Goal: Task Accomplishment & Management: Manage account settings

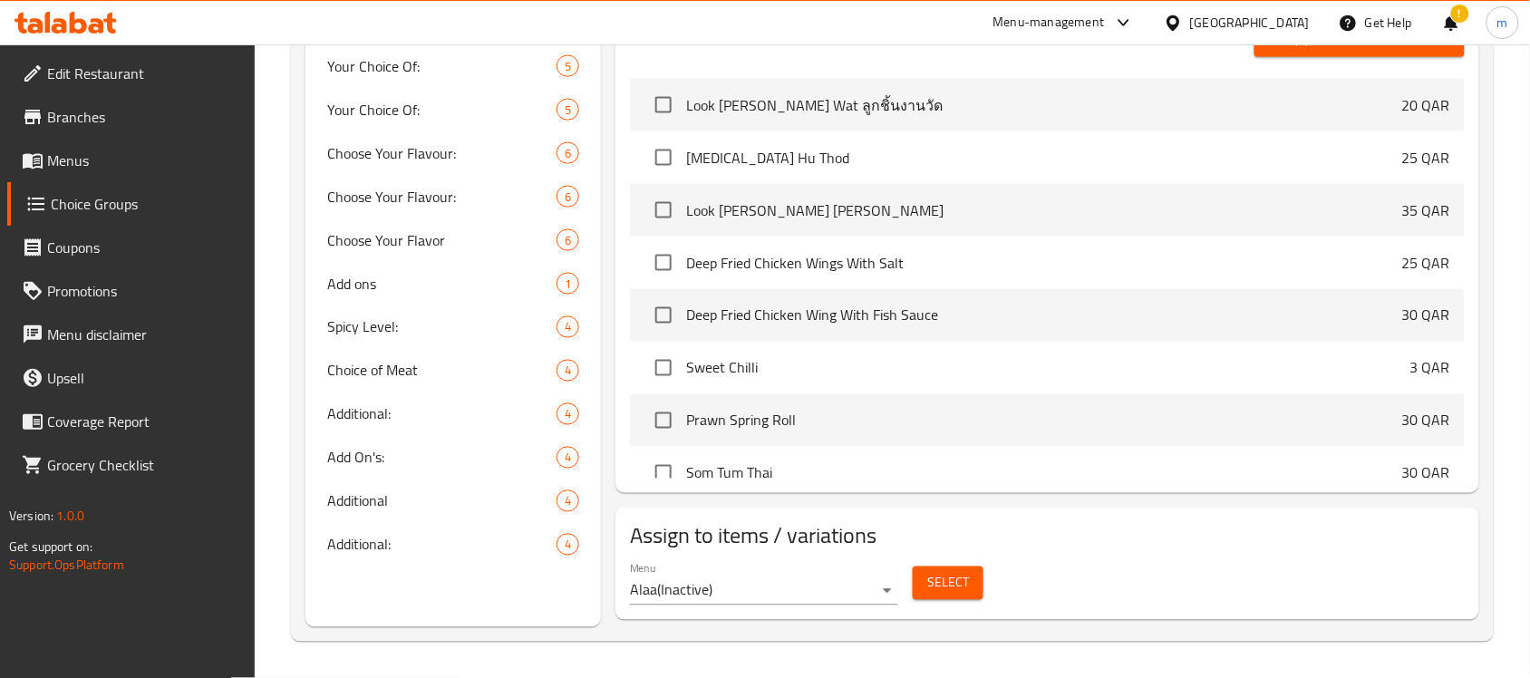
click at [66, 82] on span "Edit Restaurant" at bounding box center [144, 74] width 194 height 22
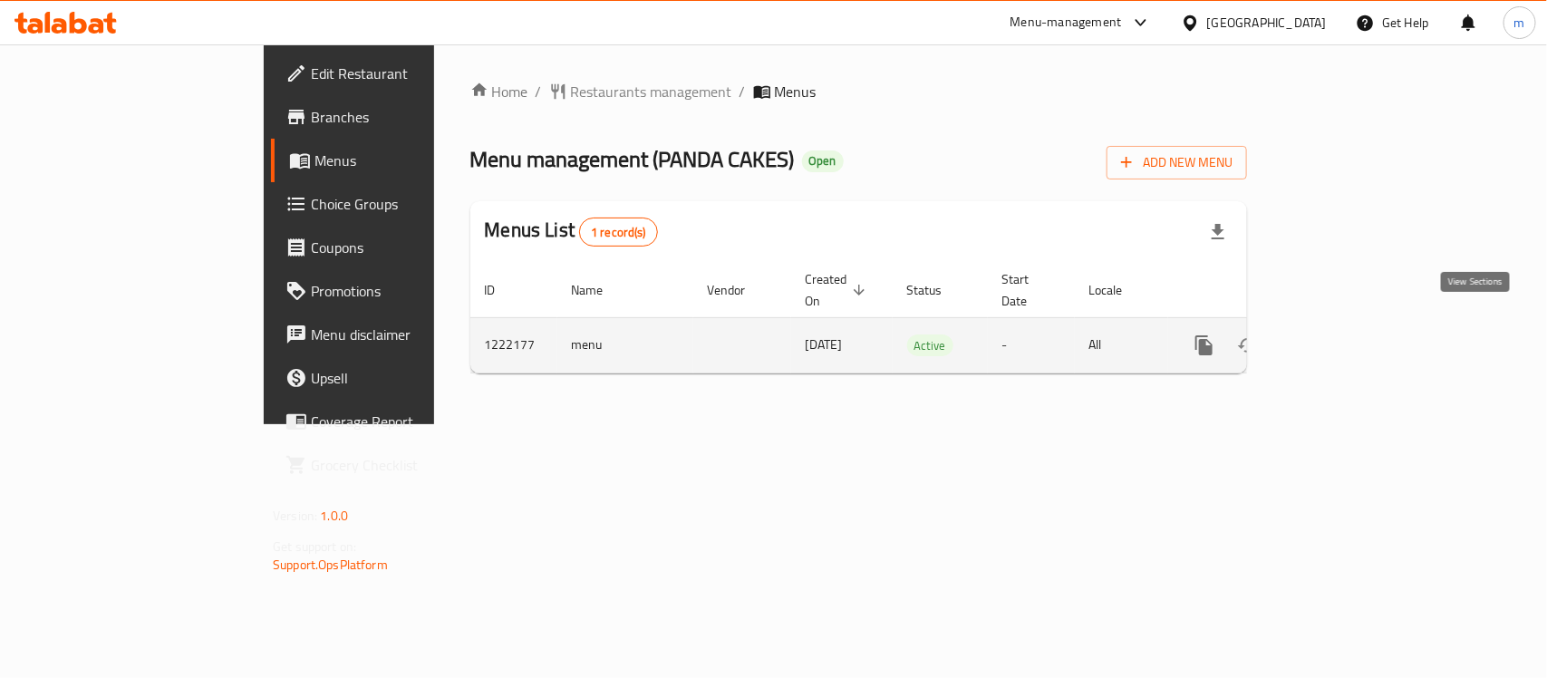
click at [1357, 327] on link "enhanced table" at bounding box center [1335, 346] width 44 height 44
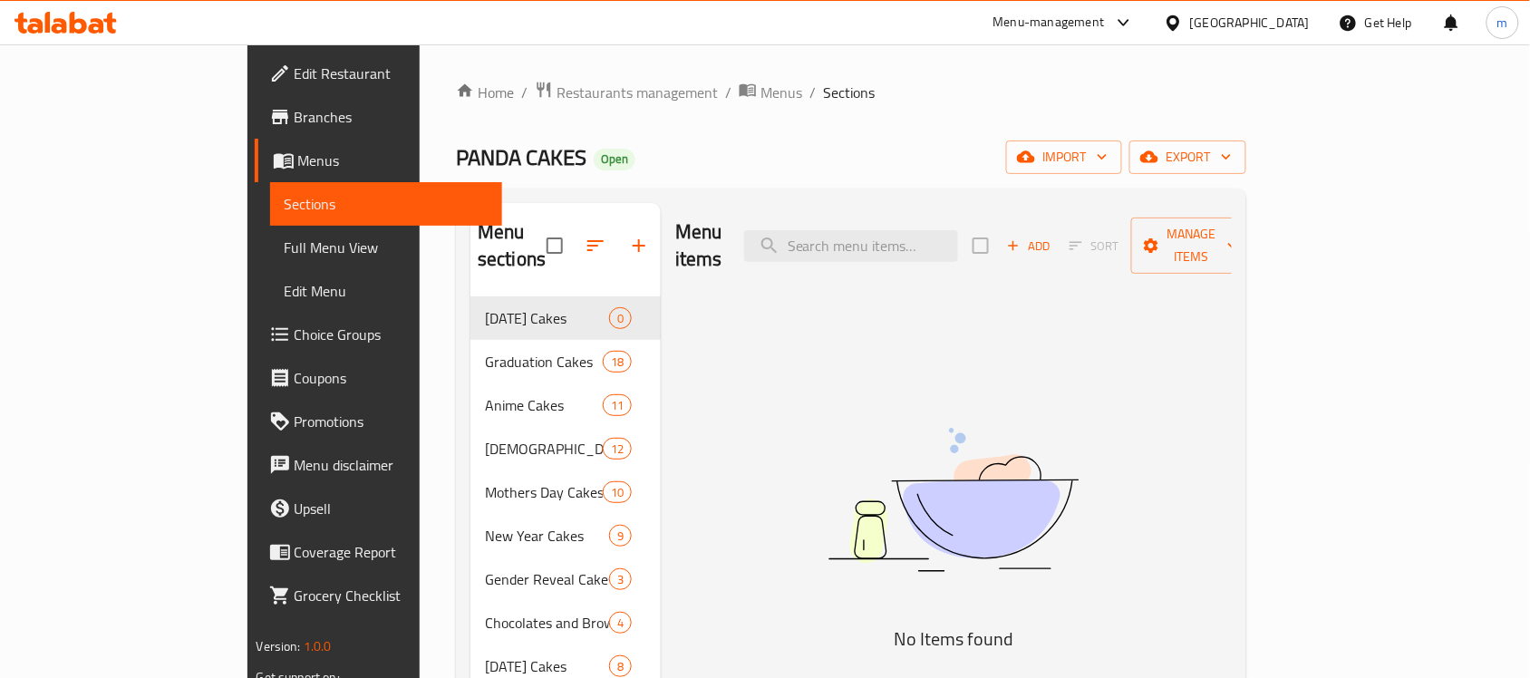
click at [295, 340] on span "Choice Groups" at bounding box center [392, 335] width 194 height 22
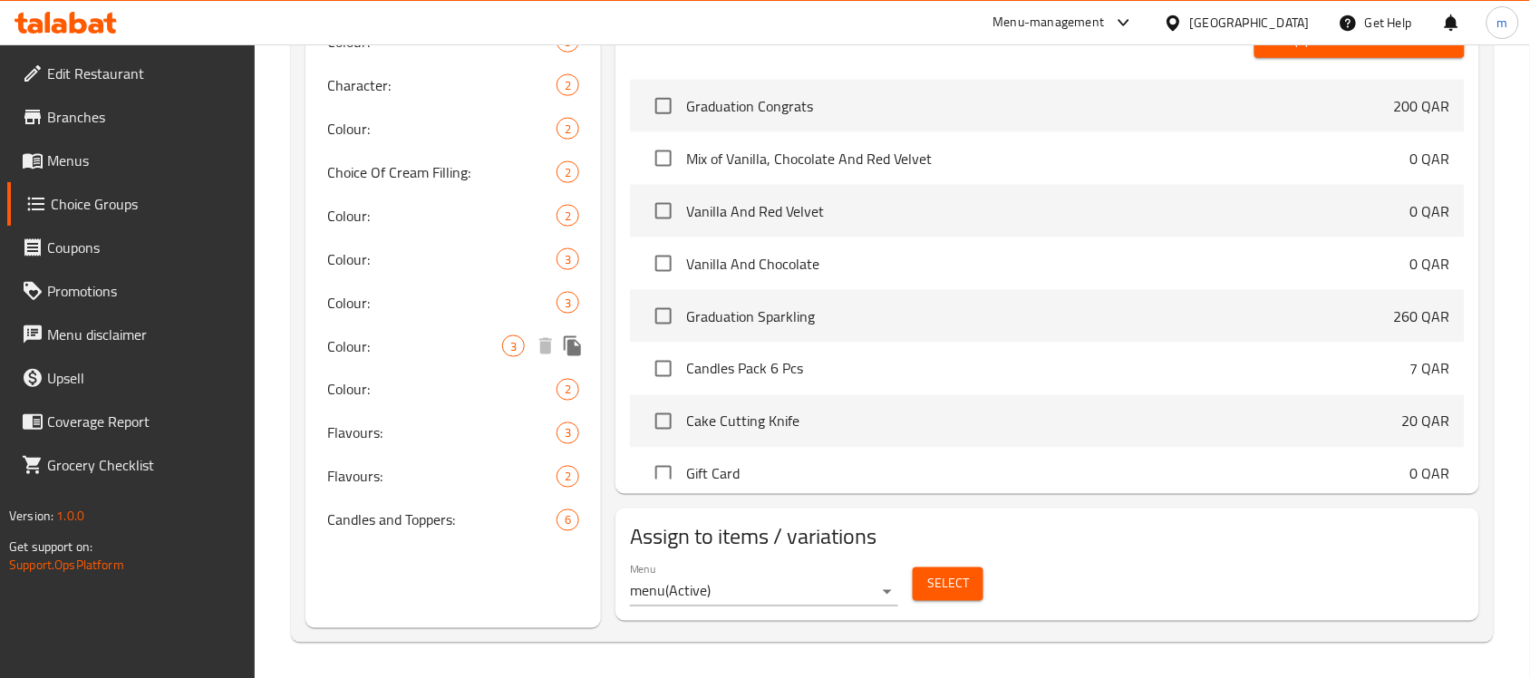
scroll to position [648, 0]
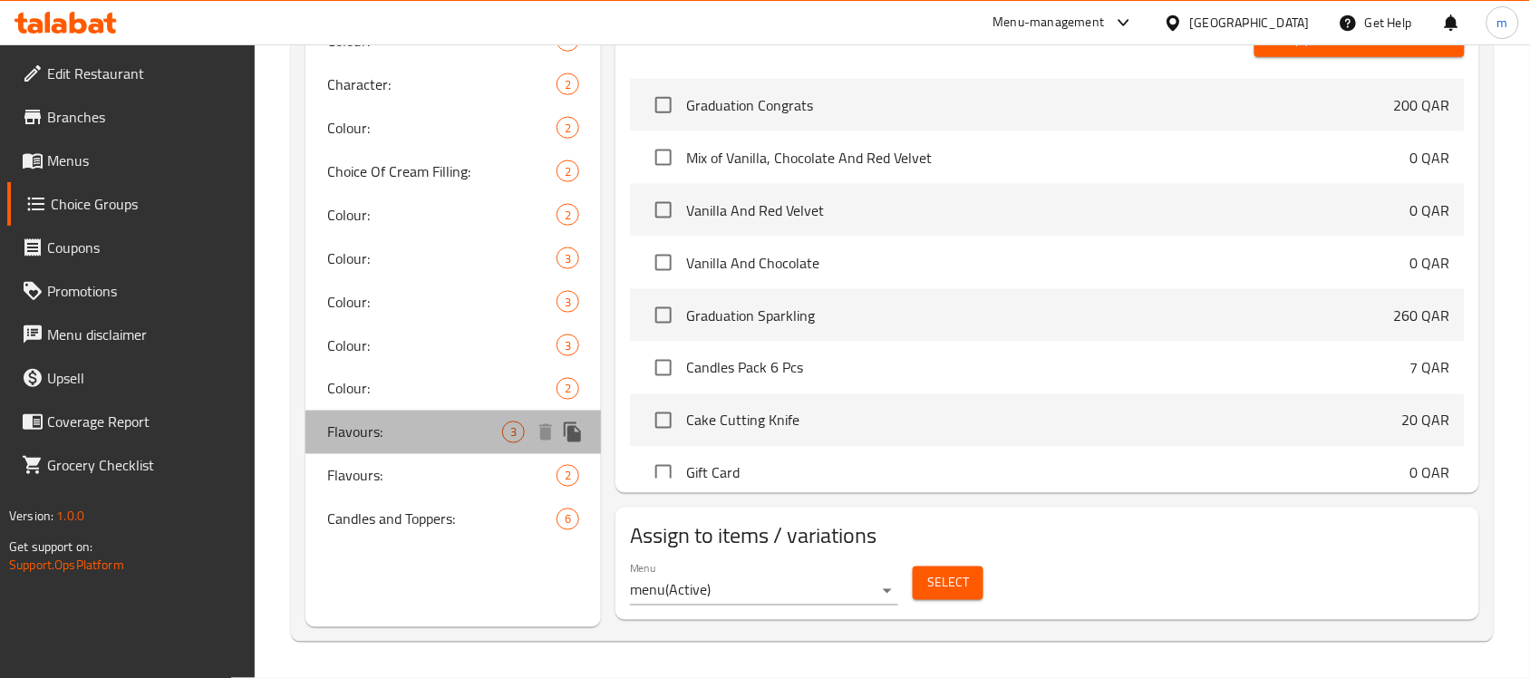
click at [392, 426] on span "Flavours:" at bounding box center [414, 432] width 175 height 22
type input "Flavours:"
type input "النكهة:"
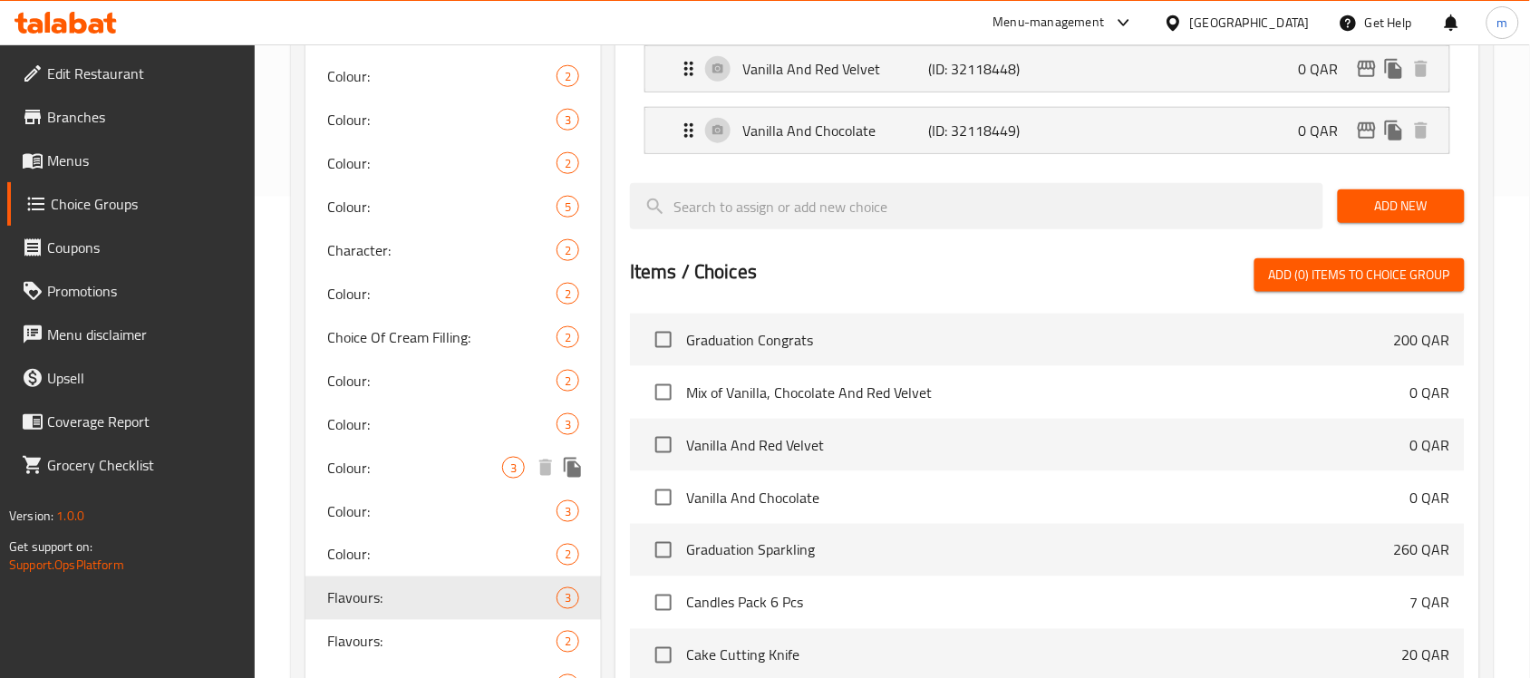
scroll to position [535, 0]
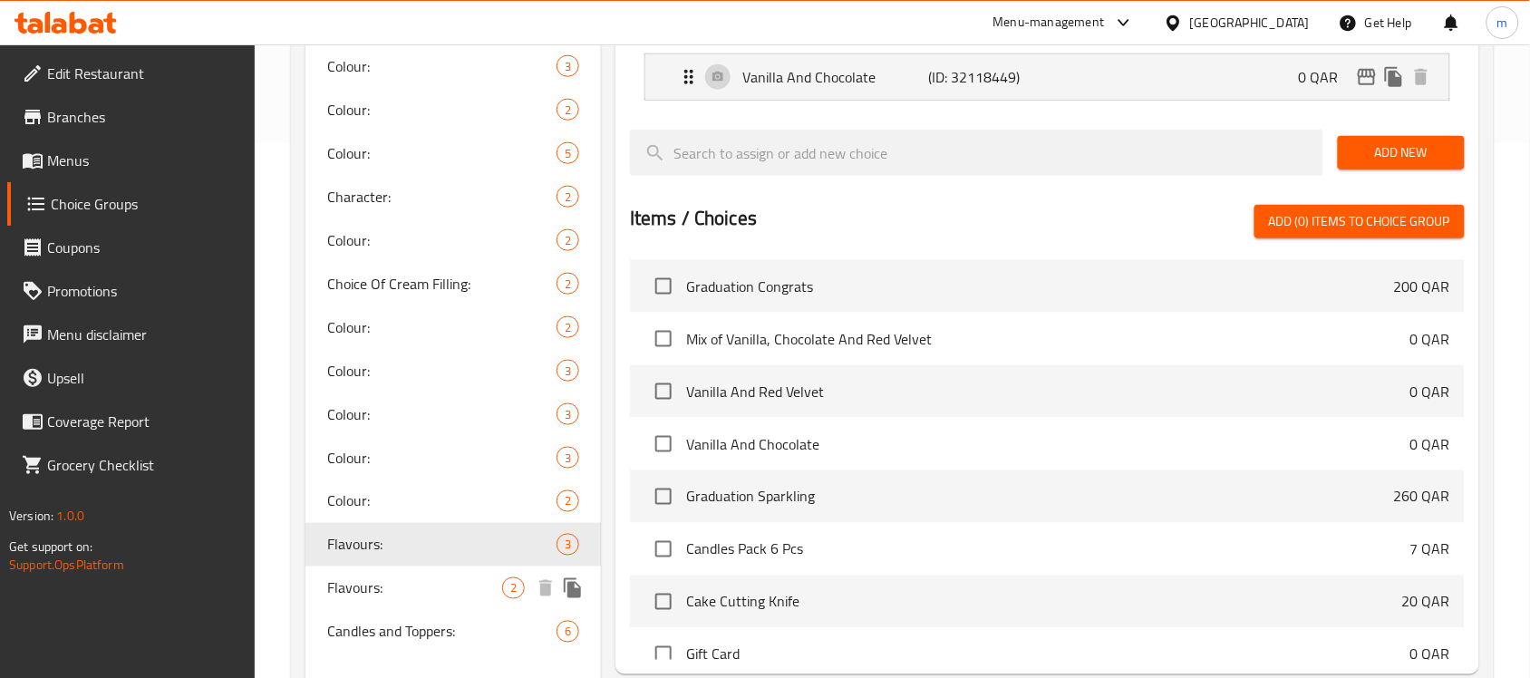
click at [386, 592] on span "Flavours:" at bounding box center [414, 588] width 175 height 22
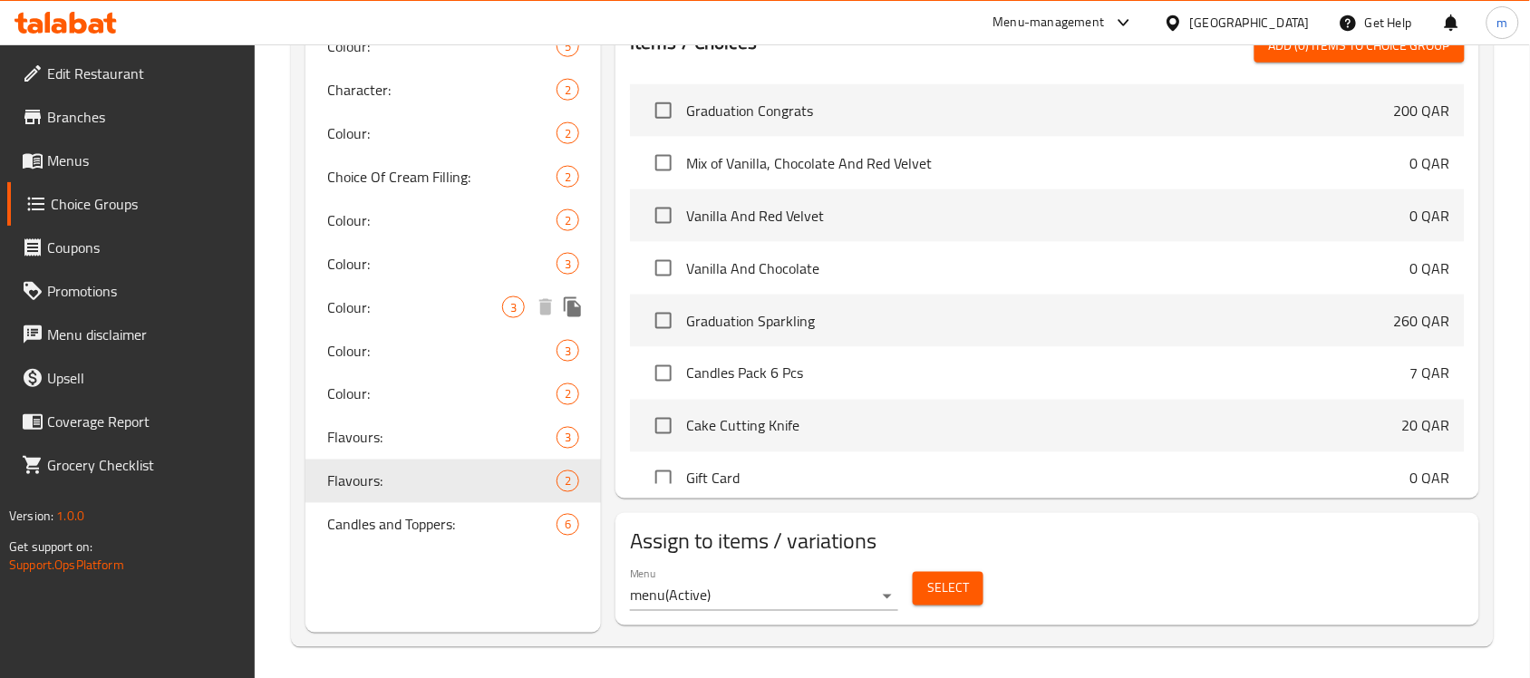
scroll to position [648, 0]
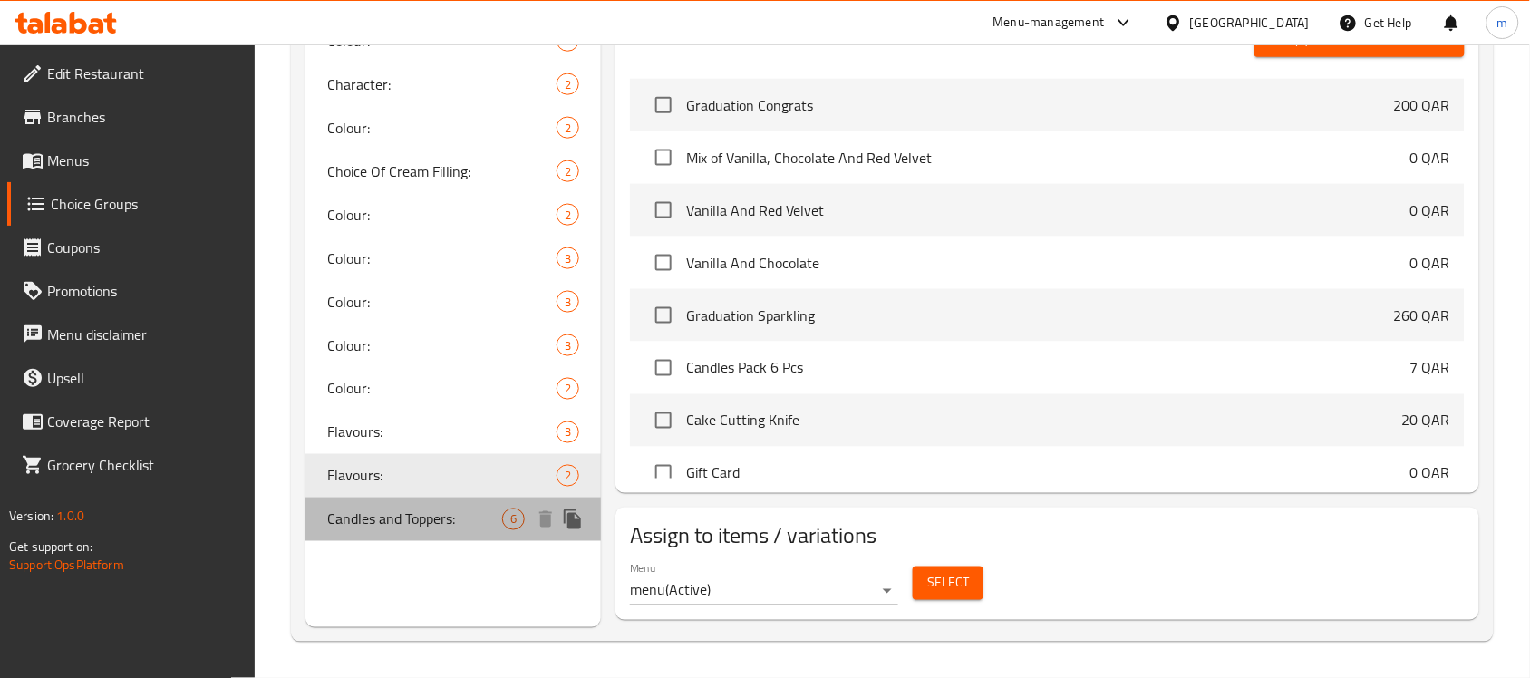
click at [395, 519] on span "Candles and Toppers:" at bounding box center [414, 519] width 175 height 22
type input "Candles and Toppers:"
type input "الشموع والتوبرز:"
type input "0"
type input "6"
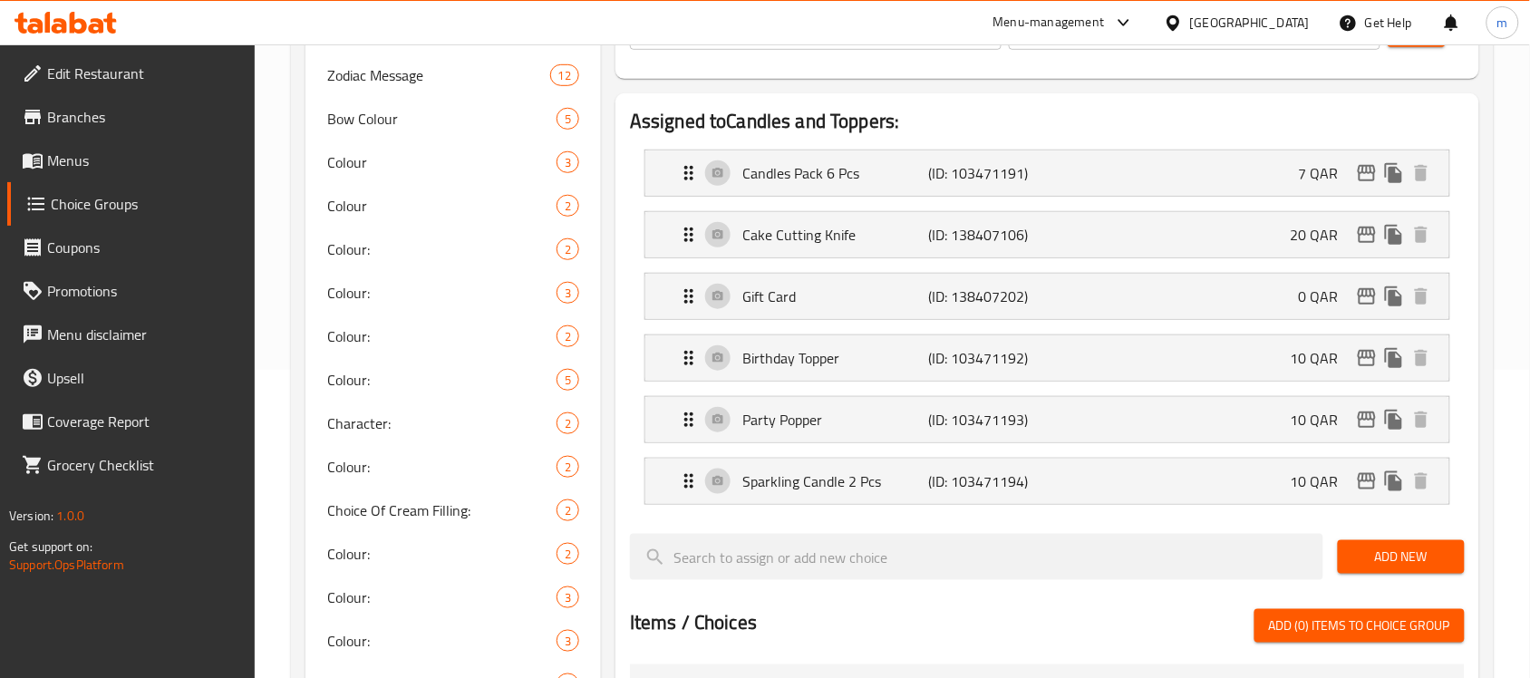
scroll to position [195, 0]
